Goal: Transaction & Acquisition: Purchase product/service

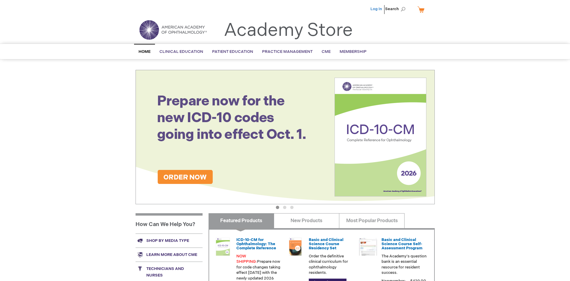
click at [377, 9] on link "Log In" at bounding box center [376, 9] width 12 height 5
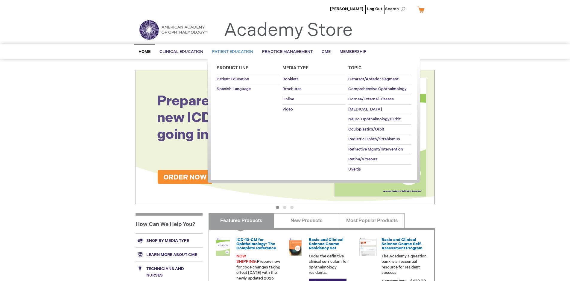
click at [231, 52] on span "Patient Education" at bounding box center [232, 51] width 41 height 5
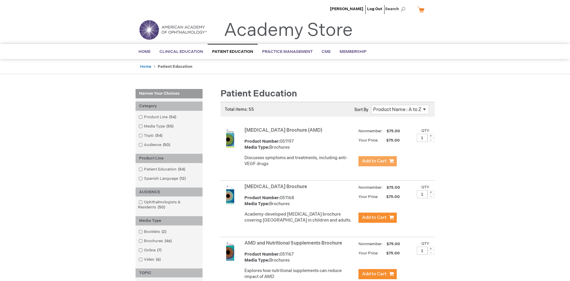
click at [377, 161] on span "Add to Cart" at bounding box center [374, 162] width 25 height 6
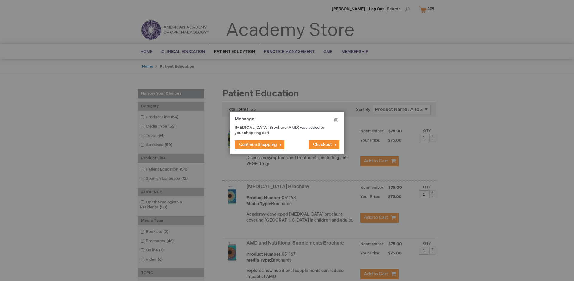
click at [258, 145] on span "Continue Shopping" at bounding box center [258, 144] width 38 height 5
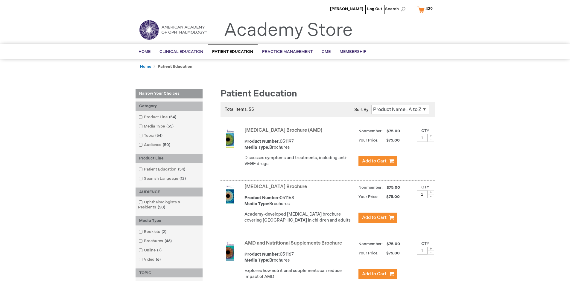
click at [294, 246] on link "AMD and Nutritional Supplements Brochure" at bounding box center [292, 244] width 97 height 6
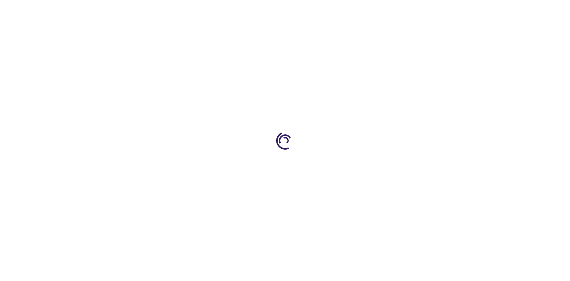
type input "1"
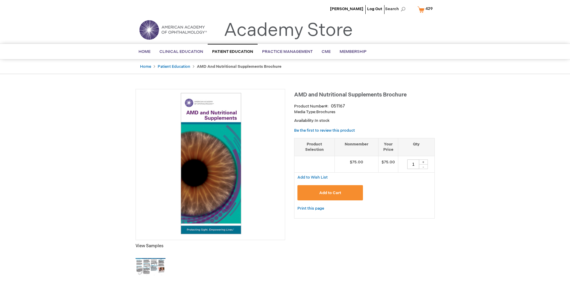
click at [330, 193] on span "Add to Cart" at bounding box center [330, 193] width 22 height 5
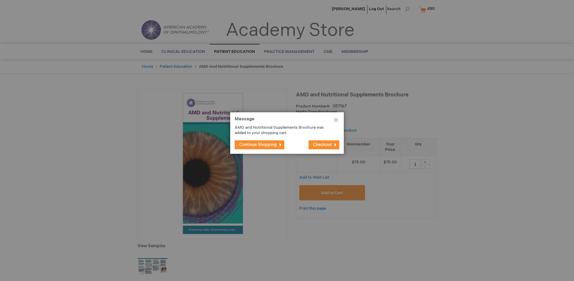
click at [258, 145] on span "Continue Shopping" at bounding box center [258, 144] width 38 height 5
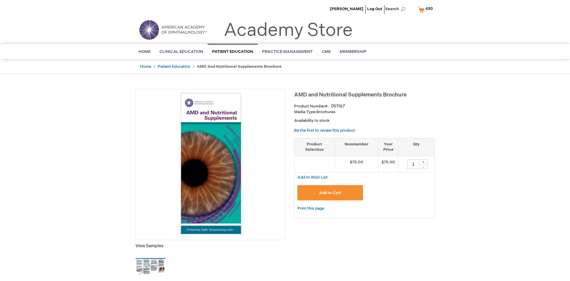
click at [426, 9] on span "430" at bounding box center [428, 8] width 7 height 5
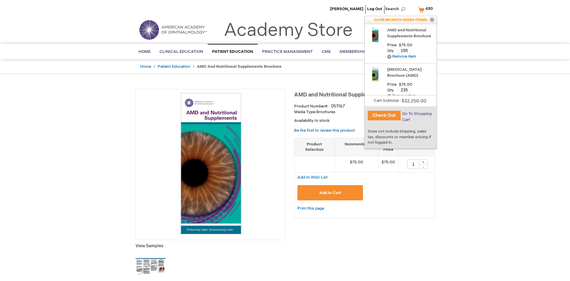
click at [416, 114] on span "Go To Shopping Cart" at bounding box center [417, 117] width 30 height 11
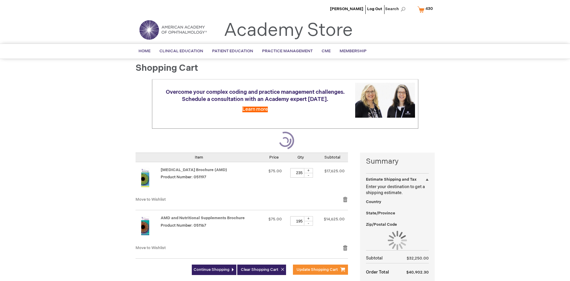
select select "US"
select select "41"
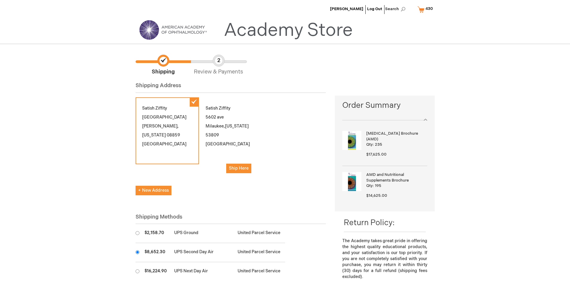
click at [137, 252] on input "radio" at bounding box center [137, 253] width 4 height 4
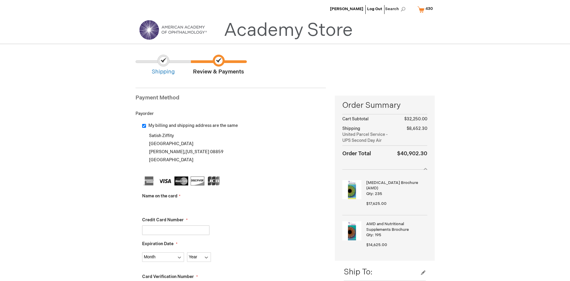
click at [176, 206] on input "Name on the card" at bounding box center [175, 207] width 67 height 10
